Goal: Task Accomplishment & Management: Manage account settings

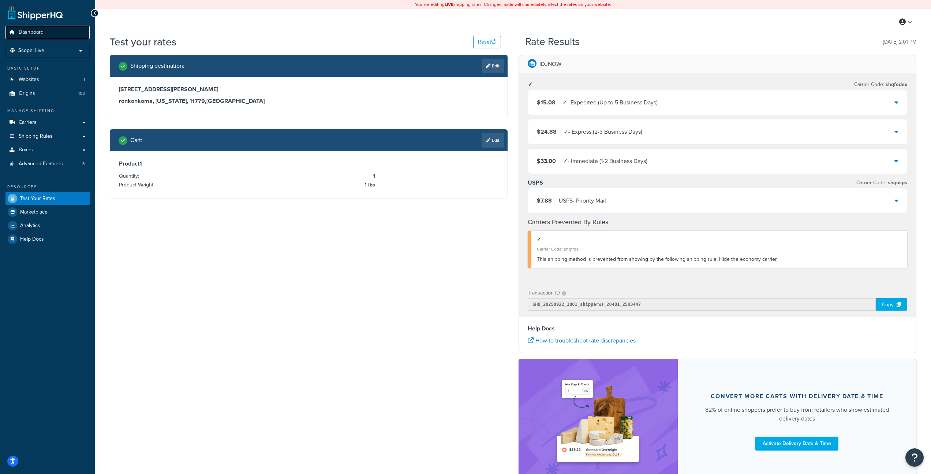
click at [29, 29] on span "Dashboard" at bounding box center [31, 32] width 25 height 6
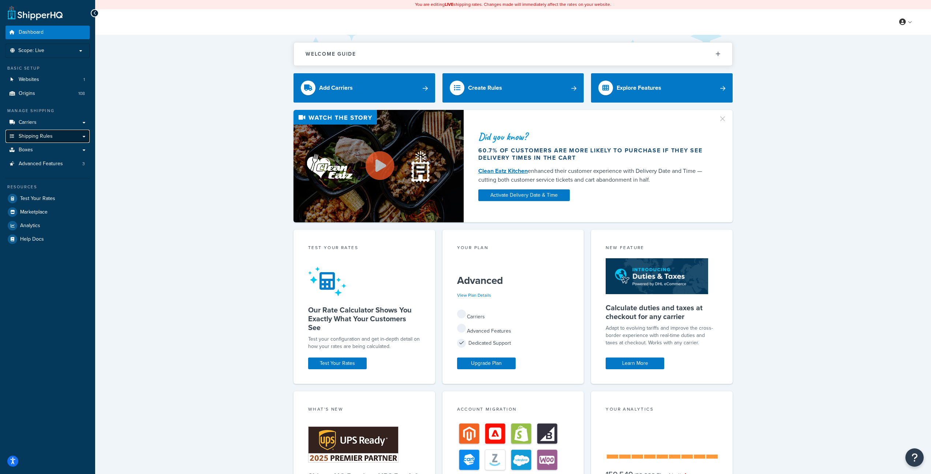
click at [46, 136] on span "Shipping Rules" at bounding box center [36, 136] width 34 height 6
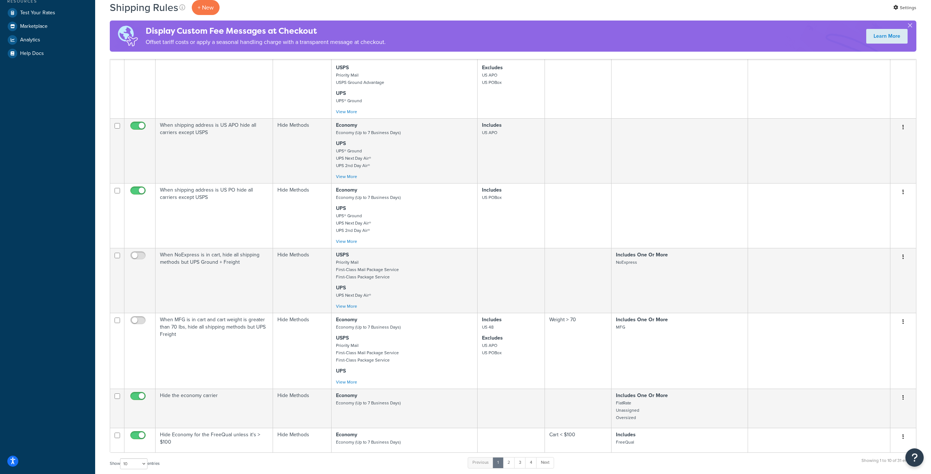
scroll to position [446, 0]
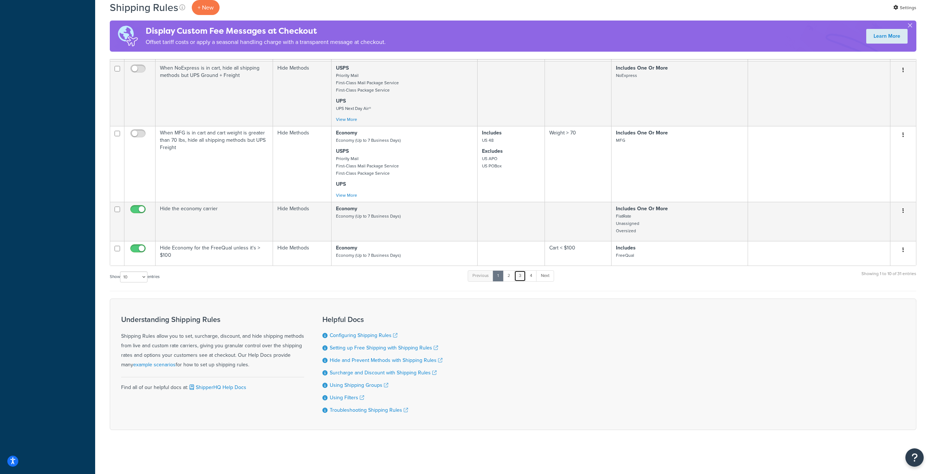
click at [522, 275] on link "3" at bounding box center [520, 275] width 12 height 11
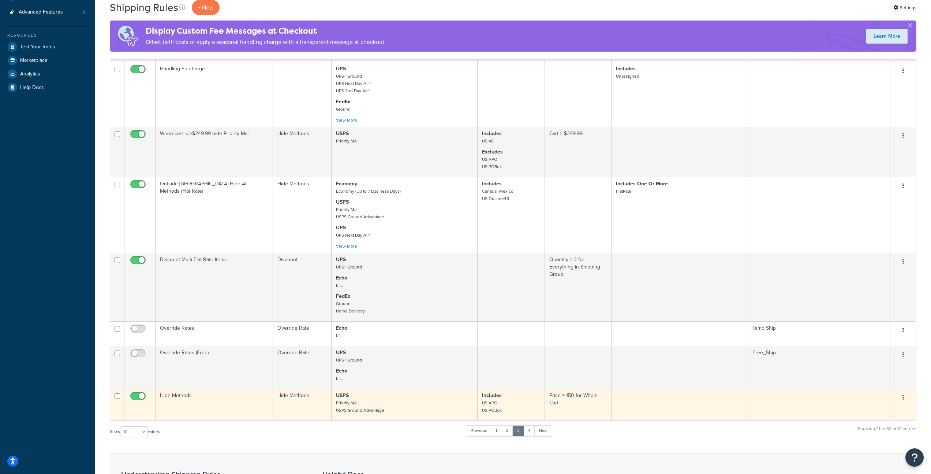
scroll to position [310, 0]
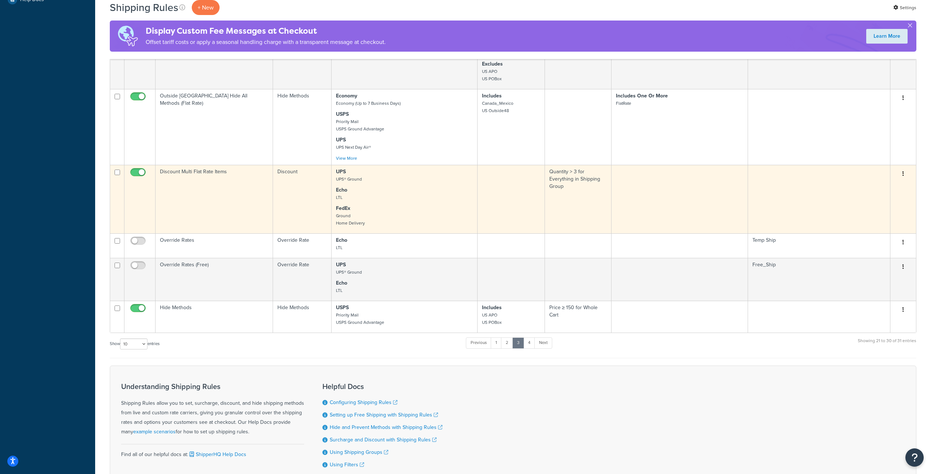
click at [142, 170] on input "checkbox" at bounding box center [139, 174] width 20 height 9
checkbox input "false"
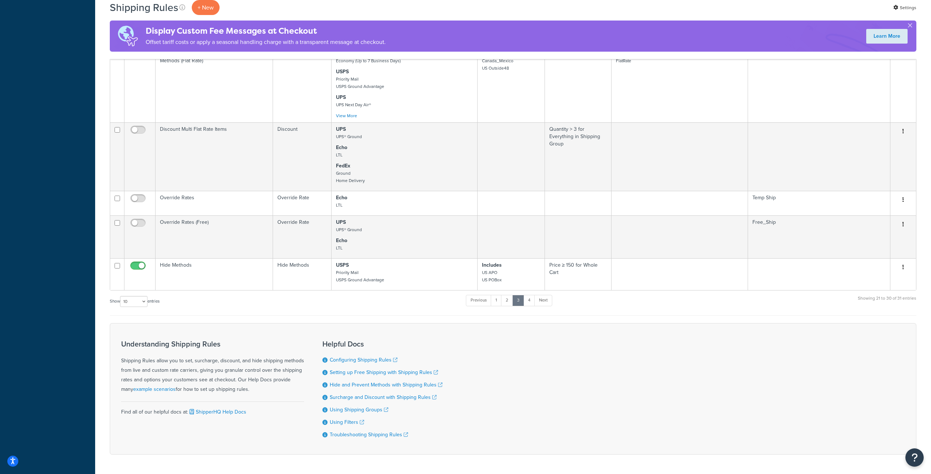
scroll to position [291, 0]
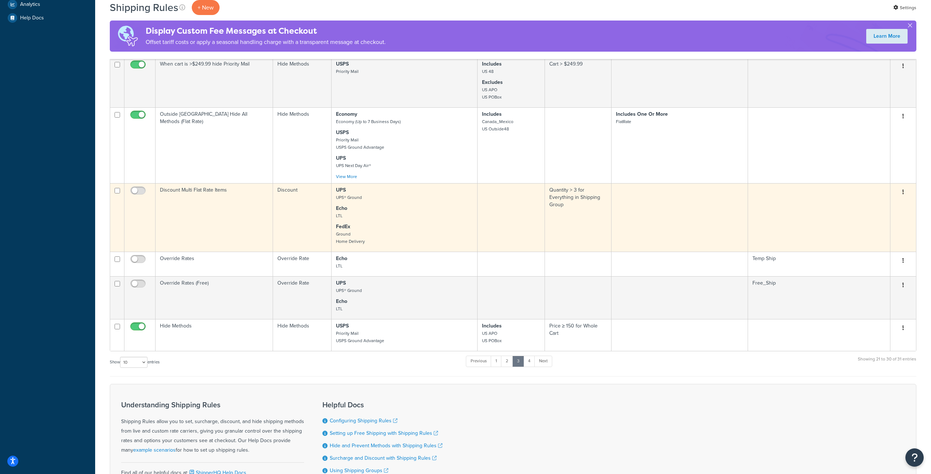
click at [421, 212] on p "Echo LTL" at bounding box center [404, 212] width 137 height 15
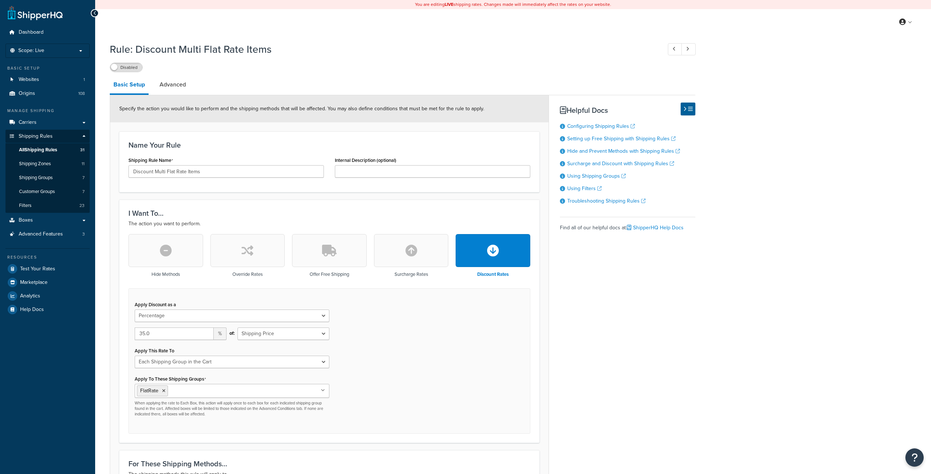
select select "PERCENTAGE"
select select "SHIPPING_GROUP"
